Goal: Find specific page/section: Find specific page/section

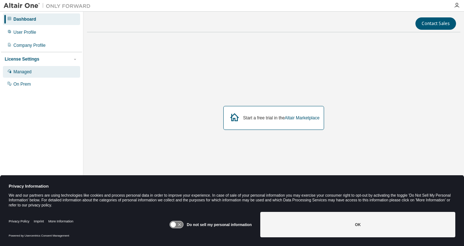
click at [28, 71] on div "Managed" at bounding box center [22, 72] width 18 height 6
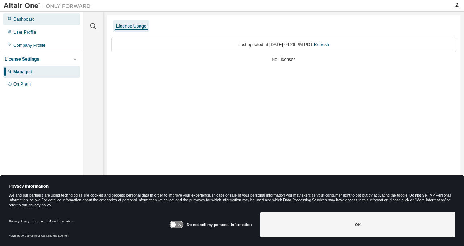
click at [24, 21] on div "Dashboard" at bounding box center [23, 19] width 21 height 6
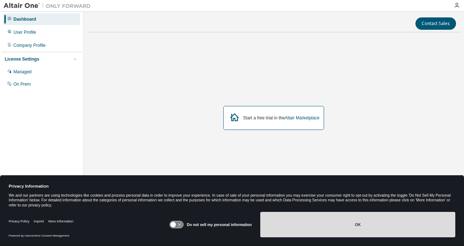
click at [336, 230] on button "OK" at bounding box center [357, 224] width 195 height 25
